Goal: Task Accomplishment & Management: Manage account settings

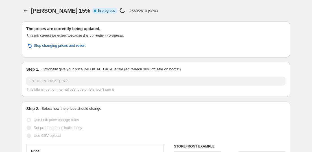
select select "percentage"
select select "collection"
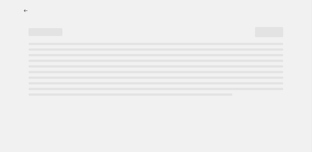
select select "percentage"
select select "collection"
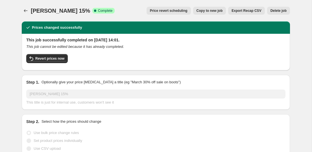
click at [24, 10] on icon "Price change jobs" at bounding box center [26, 11] width 6 height 6
